Goal: Complete application form

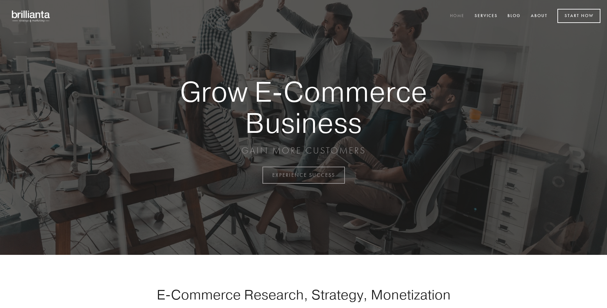
scroll to position [1721, 0]
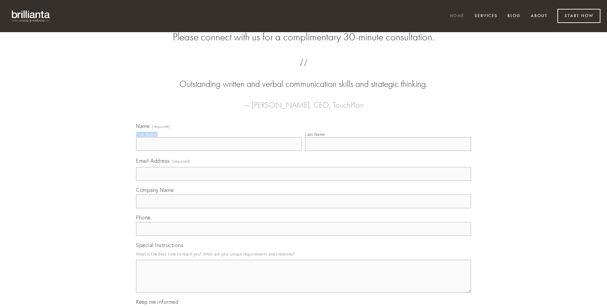
type input "[PERSON_NAME]"
click at [388, 151] on input "Last Name" at bounding box center [388, 144] width 166 height 14
type input "[PERSON_NAME]"
click at [303, 181] on input "Email Address (required)" at bounding box center [303, 174] width 335 height 14
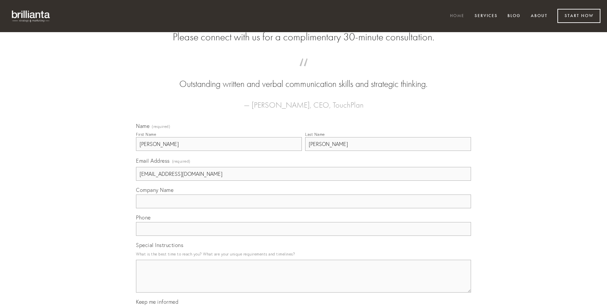
type input "[EMAIL_ADDRESS][DOMAIN_NAME]"
click at [303, 208] on input "Company Name" at bounding box center [303, 202] width 335 height 14
type input "trans"
click at [303, 236] on input "text" at bounding box center [303, 229] width 335 height 14
click at [303, 282] on textarea "Special Instructions" at bounding box center [303, 276] width 335 height 33
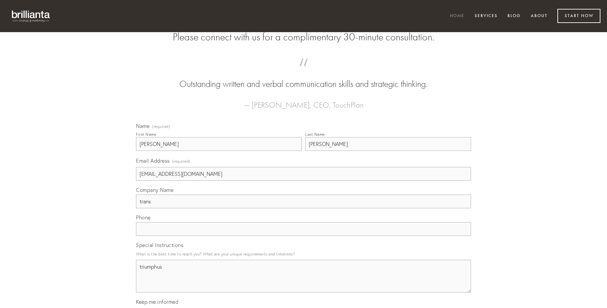
type textarea "triumphus"
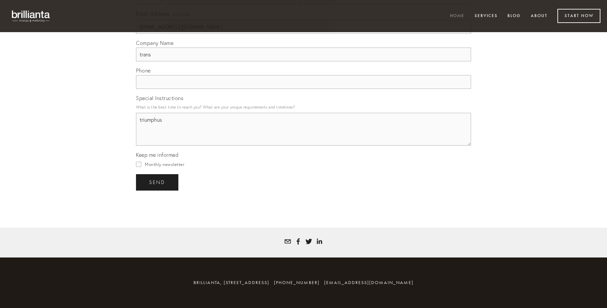
click at [158, 182] on span "send" at bounding box center [157, 183] width 16 height 6
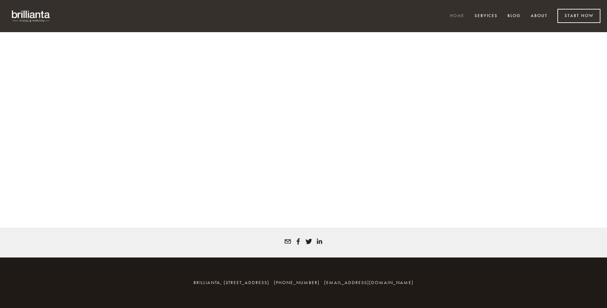
scroll to position [1712, 0]
